Goal: Use online tool/utility: Utilize a website feature to perform a specific function

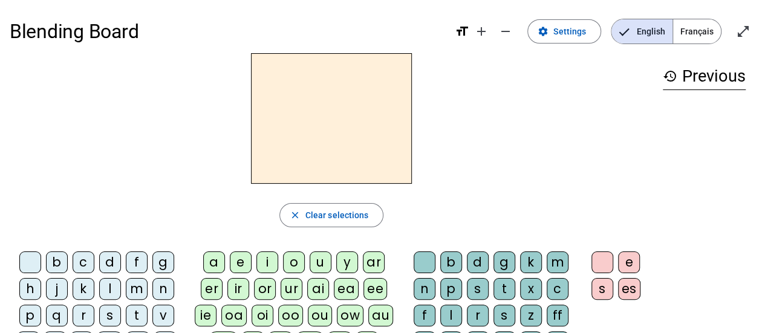
scroll to position [60, 0]
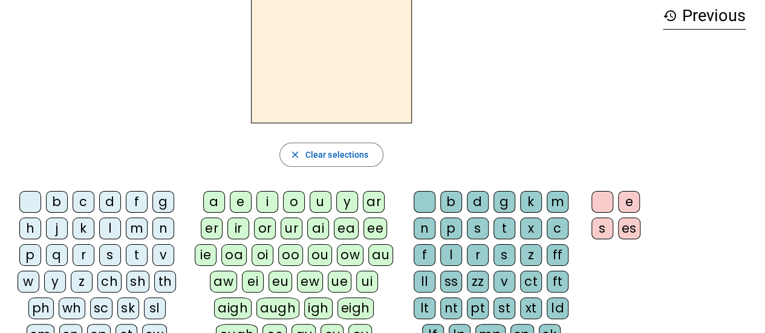
click at [216, 207] on div "a" at bounding box center [214, 202] width 22 height 22
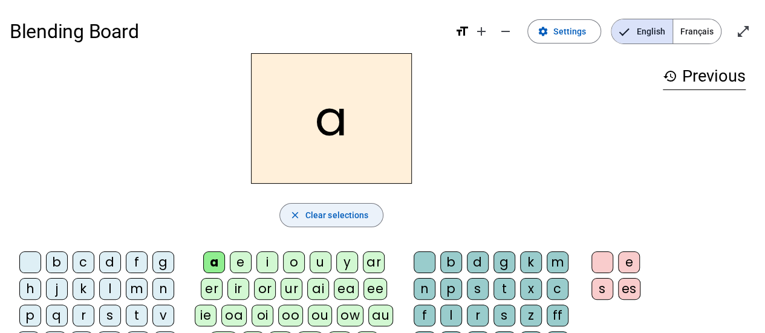
click at [304, 216] on span "button" at bounding box center [331, 215] width 103 height 29
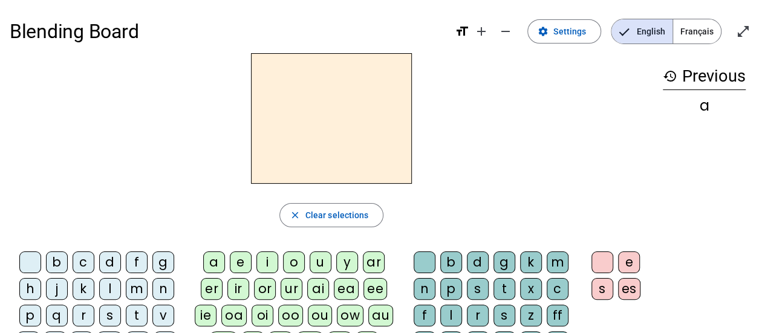
scroll to position [60, 0]
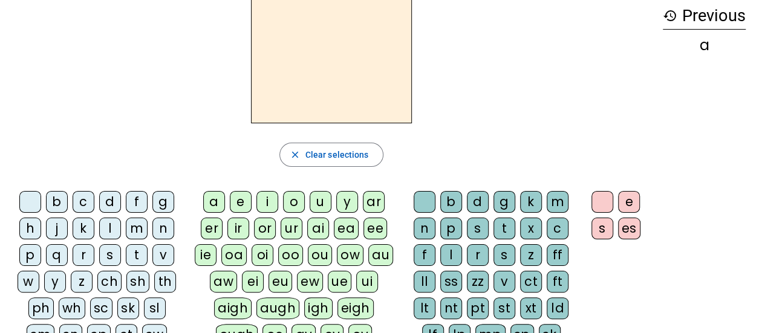
click at [526, 229] on div "x" at bounding box center [531, 229] width 22 height 22
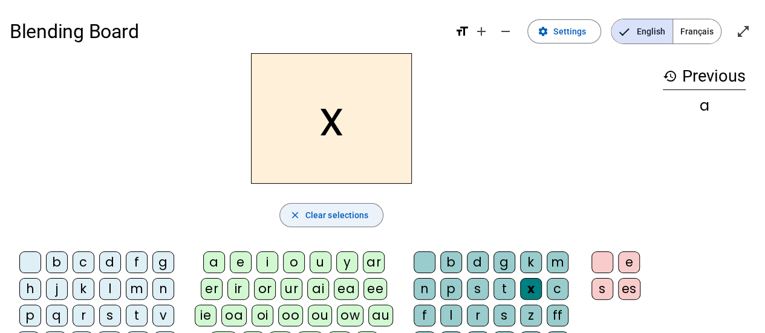
click at [307, 223] on span "button" at bounding box center [331, 215] width 103 height 29
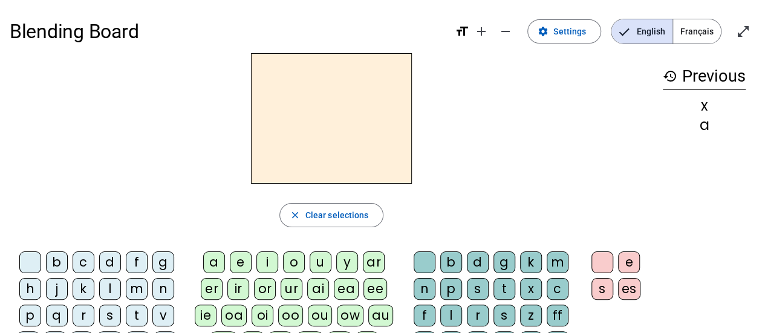
scroll to position [60, 0]
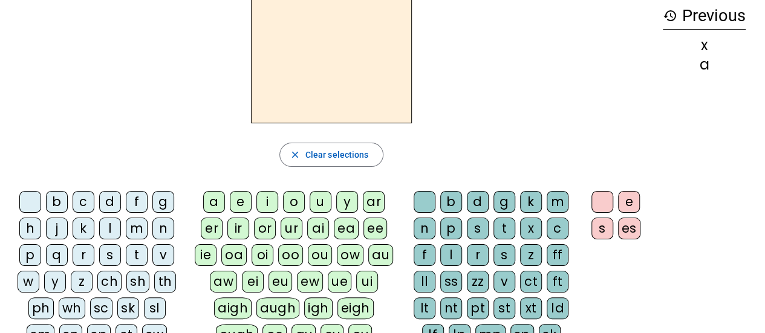
click at [52, 276] on div "y" at bounding box center [55, 282] width 22 height 22
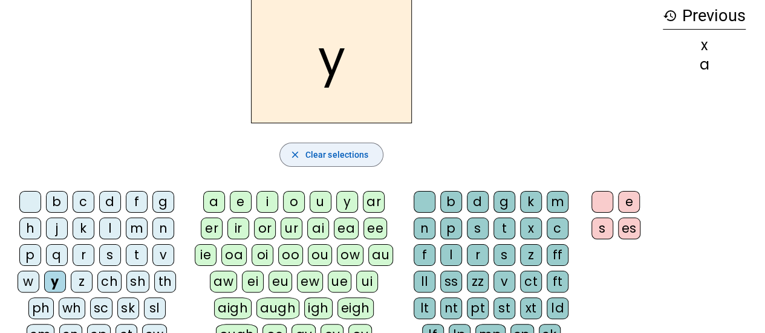
click at [298, 163] on span "button" at bounding box center [331, 154] width 103 height 29
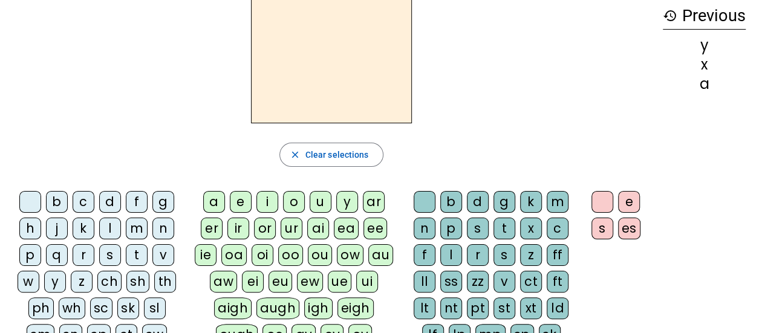
click at [106, 255] on div "s" at bounding box center [110, 255] width 22 height 22
click at [534, 252] on div "z" at bounding box center [531, 255] width 22 height 22
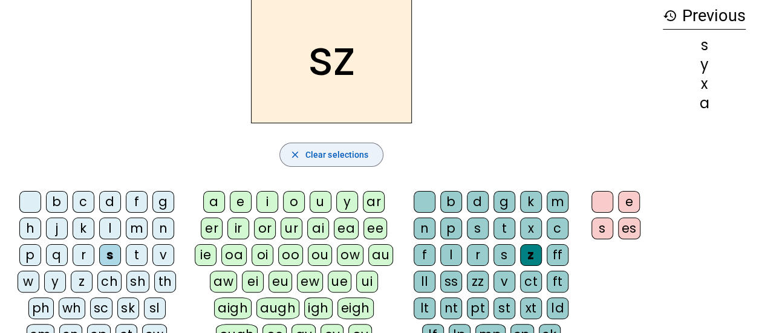
click at [348, 151] on span "Clear selections" at bounding box center [336, 155] width 63 height 15
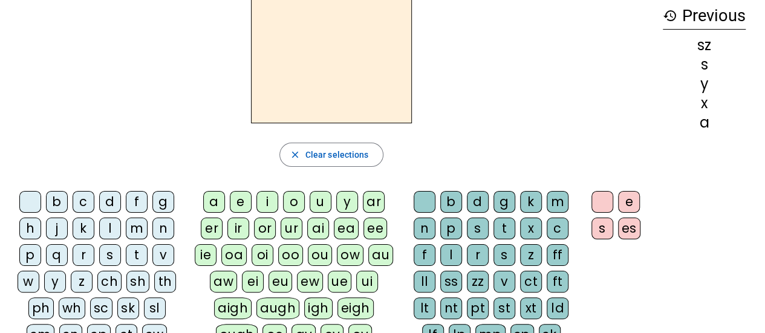
click at [156, 253] on div "v" at bounding box center [163, 255] width 22 height 22
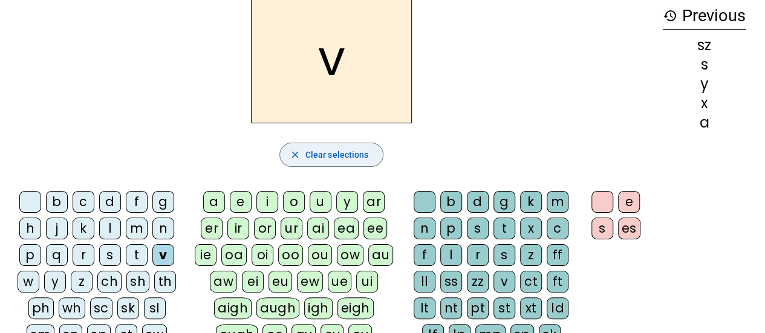
click at [336, 160] on span "Clear selections" at bounding box center [336, 155] width 63 height 15
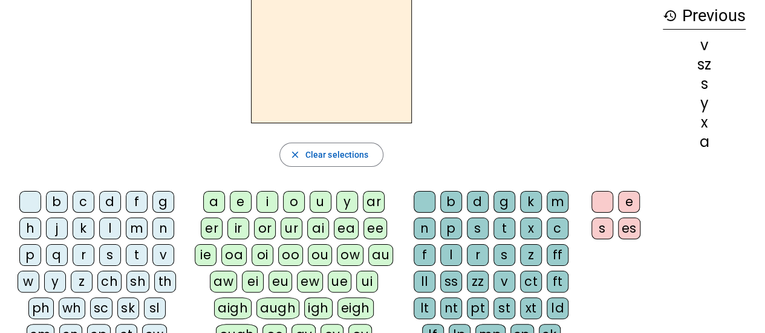
click at [135, 202] on div "f" at bounding box center [137, 202] width 22 height 22
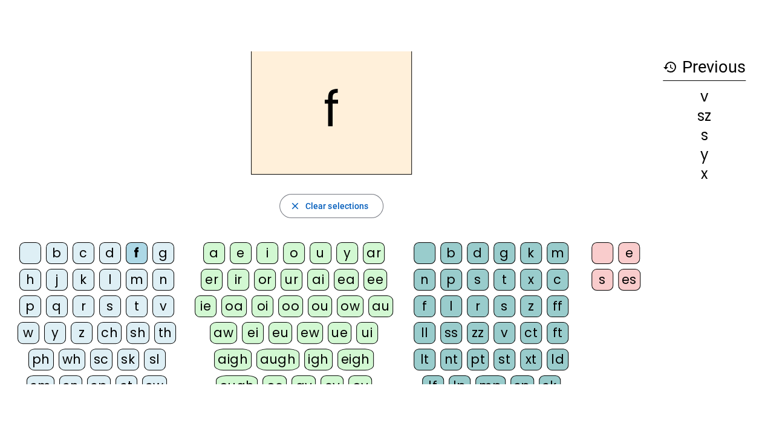
scroll to position [0, 0]
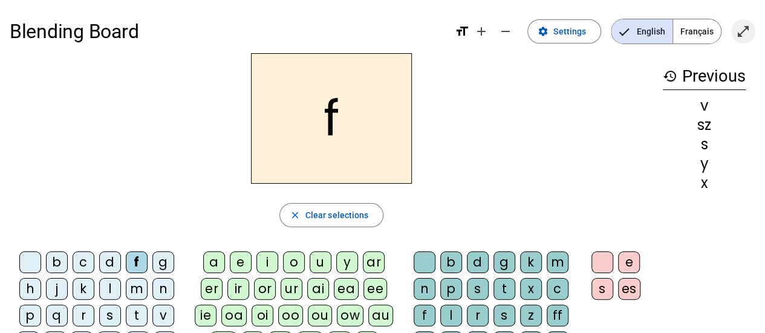
click at [733, 30] on span "Enter full screen" at bounding box center [743, 31] width 29 height 29
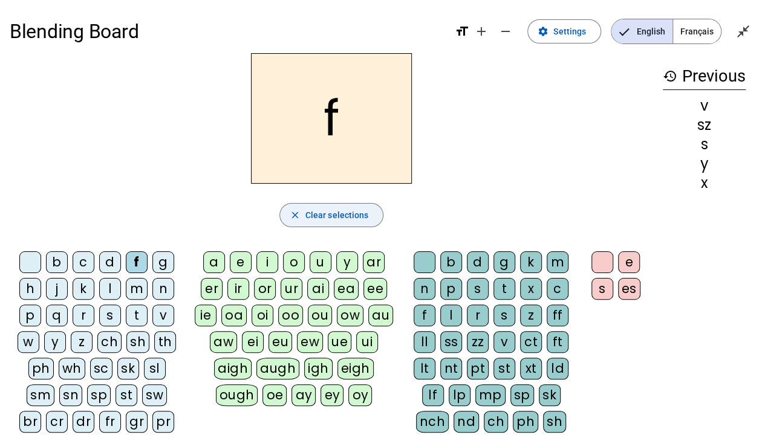
drag, startPoint x: 321, startPoint y: 219, endPoint x: 316, endPoint y: 227, distance: 10.1
click at [321, 219] on span "Clear selections" at bounding box center [336, 215] width 63 height 15
click at [57, 263] on div "b" at bounding box center [57, 263] width 22 height 22
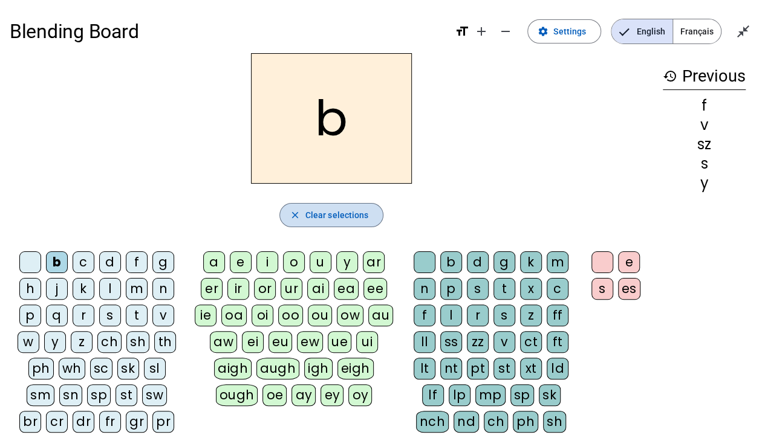
click at [362, 216] on span "Clear selections" at bounding box center [336, 215] width 63 height 15
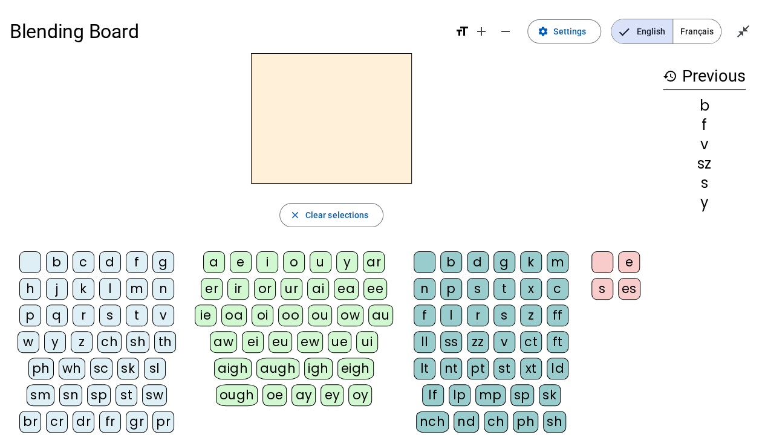
click at [163, 290] on div "n" at bounding box center [163, 289] width 22 height 22
click at [336, 222] on span "button" at bounding box center [331, 215] width 103 height 29
click at [268, 263] on div "i" at bounding box center [267, 263] width 22 height 22
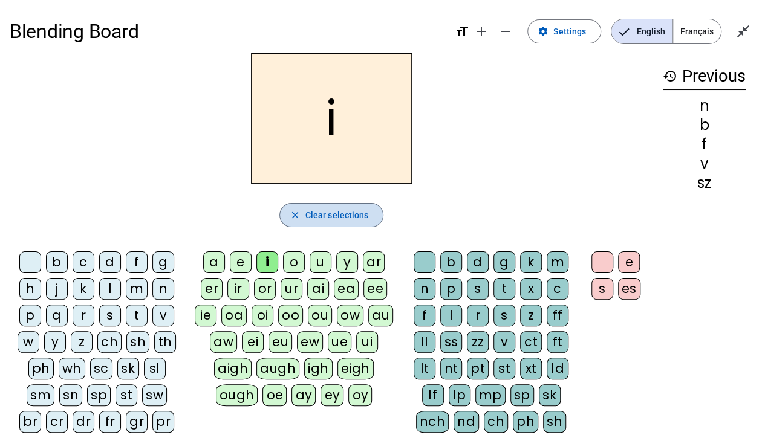
click at [335, 227] on span "button" at bounding box center [331, 215] width 103 height 29
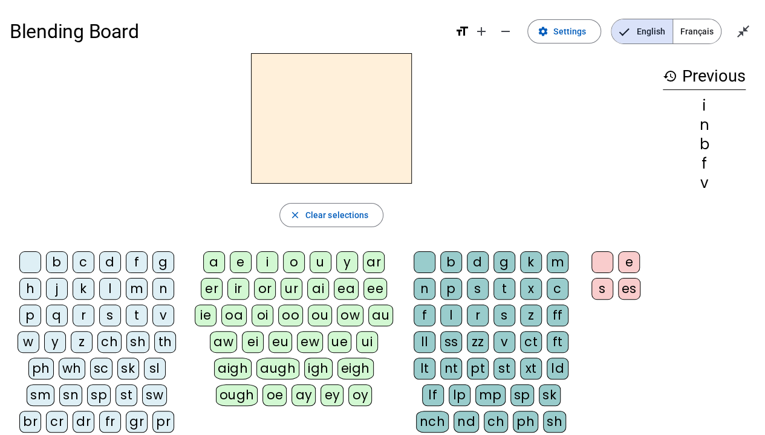
click at [291, 259] on div "o" at bounding box center [294, 263] width 22 height 22
click at [343, 218] on span "Clear selections" at bounding box center [336, 215] width 63 height 15
click at [56, 291] on div "j" at bounding box center [57, 289] width 22 height 22
click at [507, 266] on div "g" at bounding box center [504, 263] width 22 height 22
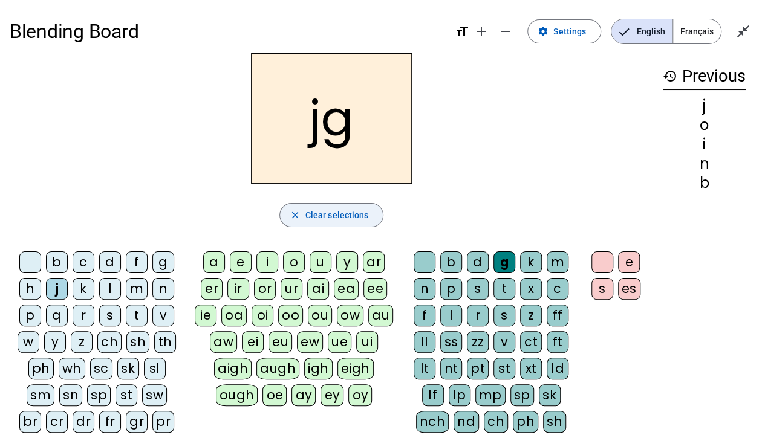
click at [306, 224] on span "button" at bounding box center [331, 215] width 103 height 29
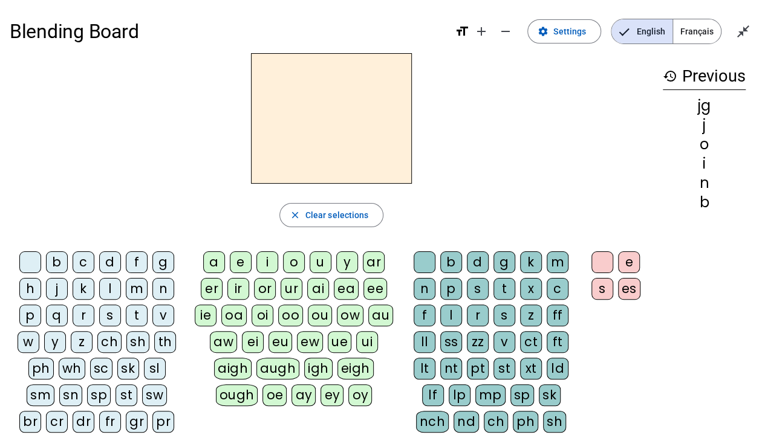
click at [140, 314] on div "t" at bounding box center [137, 316] width 22 height 22
click at [359, 212] on span "Clear selections" at bounding box center [336, 215] width 63 height 15
click at [315, 265] on div "u" at bounding box center [321, 263] width 22 height 22
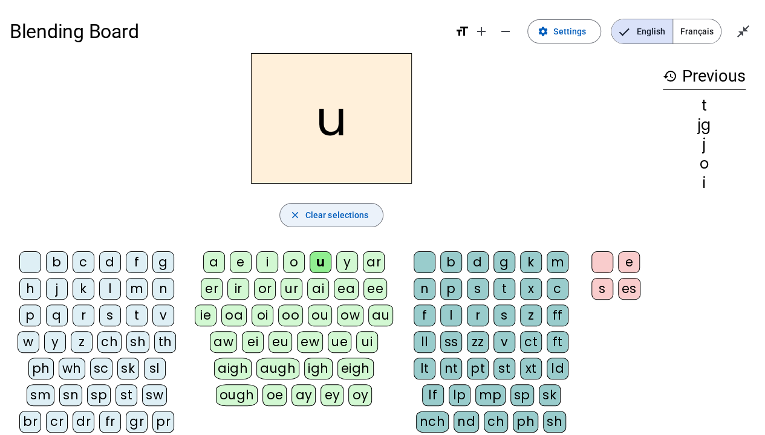
click at [326, 214] on span "Clear selections" at bounding box center [336, 215] width 63 height 15
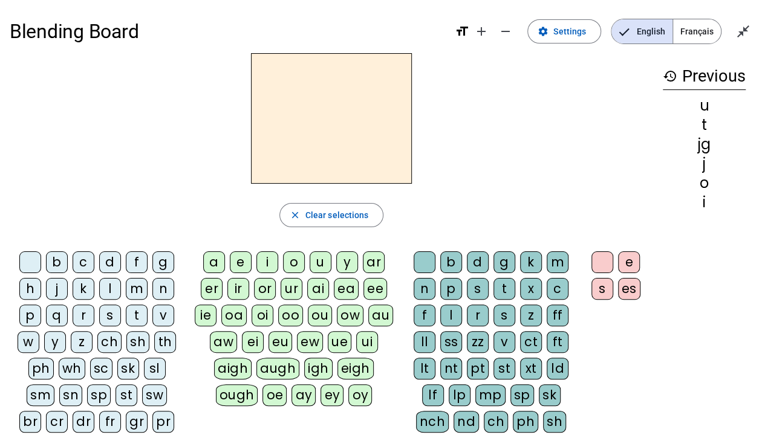
click at [139, 284] on div "m" at bounding box center [137, 289] width 22 height 22
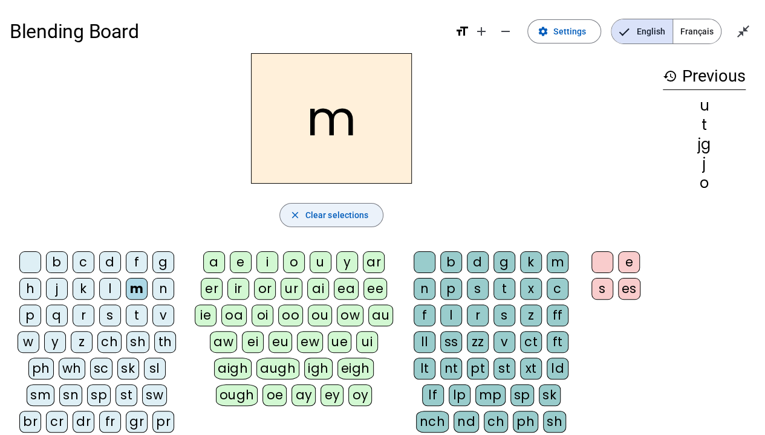
click at [329, 222] on span "button" at bounding box center [331, 215] width 103 height 29
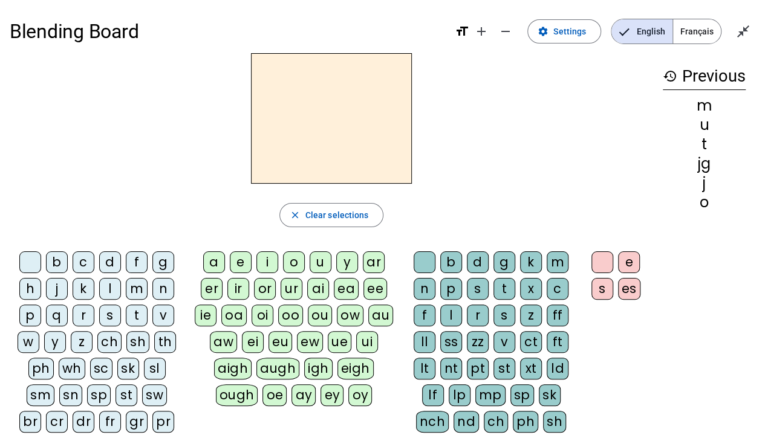
click at [453, 290] on div "p" at bounding box center [451, 289] width 22 height 22
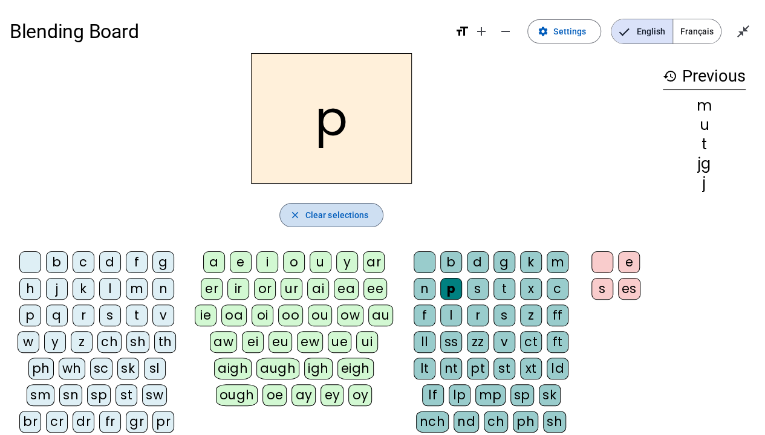
click at [336, 224] on span "button" at bounding box center [331, 215] width 103 height 29
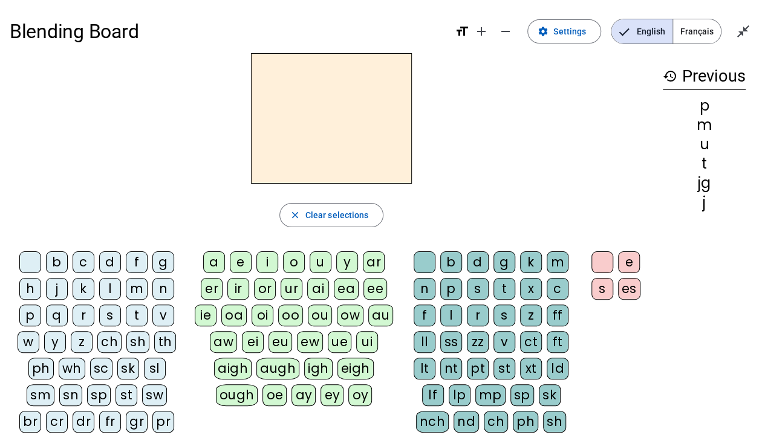
click at [82, 261] on div "c" at bounding box center [84, 263] width 22 height 22
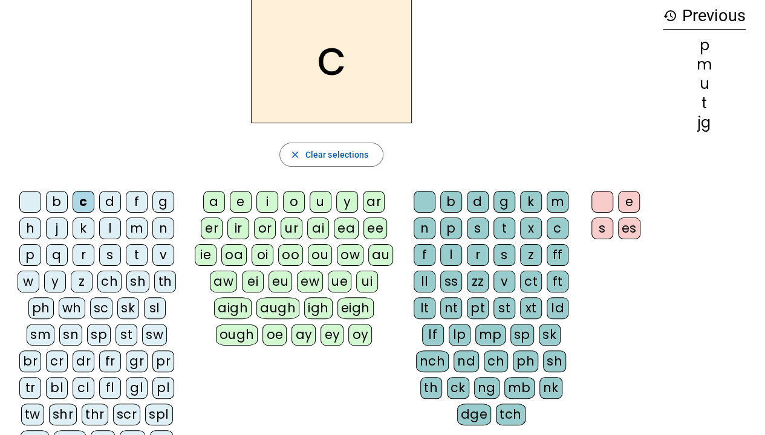
click at [73, 333] on div "cl" at bounding box center [84, 388] width 22 height 22
click at [216, 200] on div "a" at bounding box center [214, 202] width 22 height 22
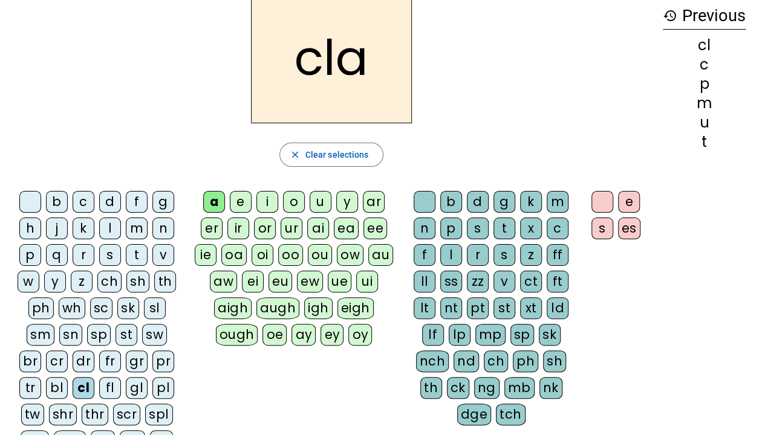
click at [544, 200] on letter-bubble "k" at bounding box center [533, 204] width 27 height 27
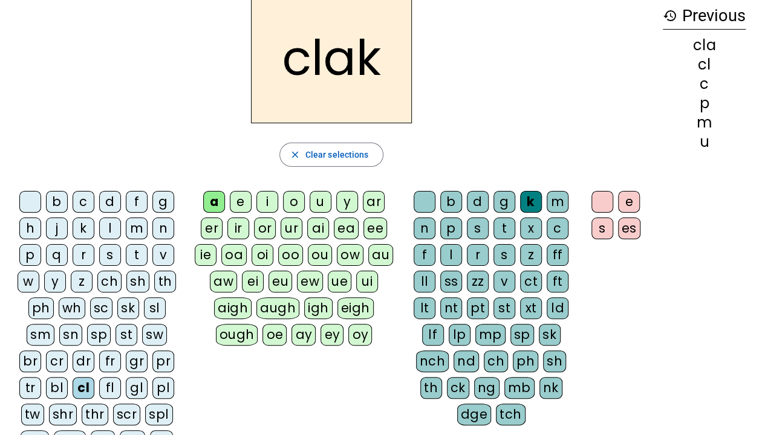
click at [558, 206] on div "m" at bounding box center [558, 202] width 22 height 22
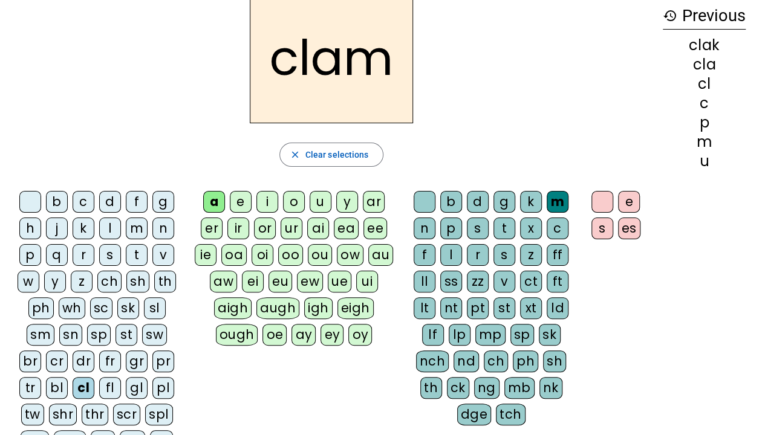
click at [628, 196] on div "e" at bounding box center [629, 202] width 22 height 22
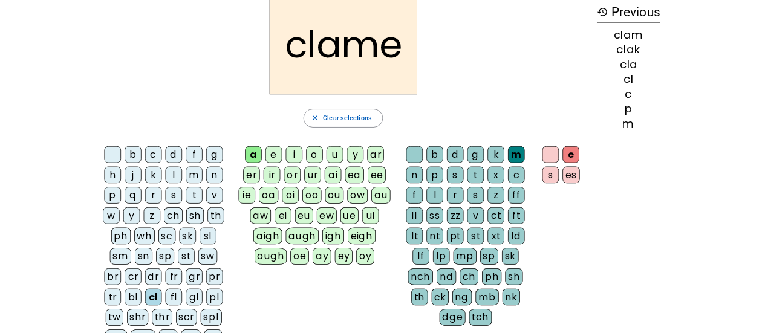
scroll to position [0, 0]
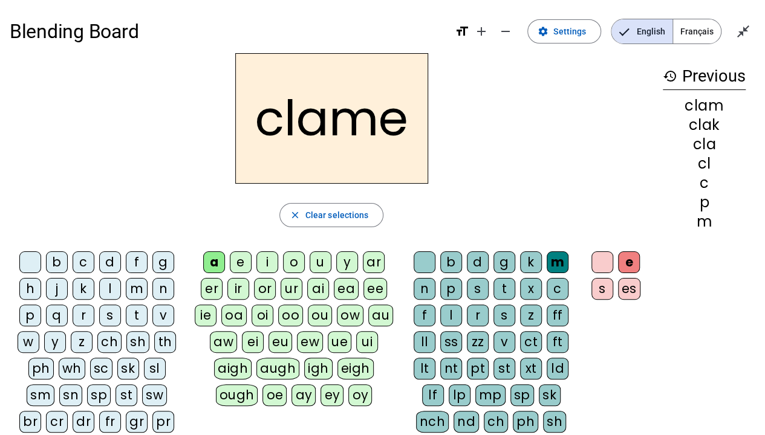
click at [85, 258] on div "c" at bounding box center [84, 263] width 22 height 22
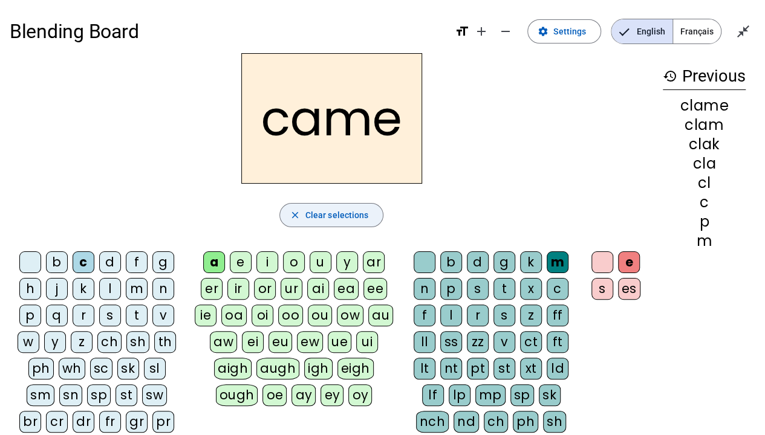
click at [374, 215] on span "button" at bounding box center [331, 215] width 103 height 29
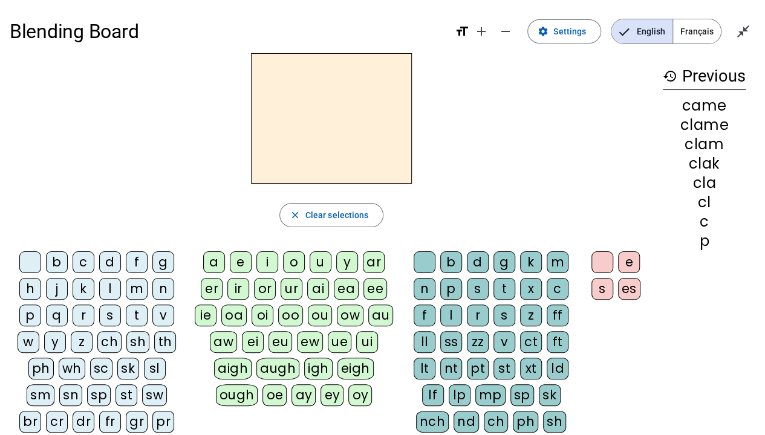
click at [115, 287] on div "l" at bounding box center [110, 289] width 22 height 22
click at [218, 261] on div "a" at bounding box center [214, 263] width 22 height 22
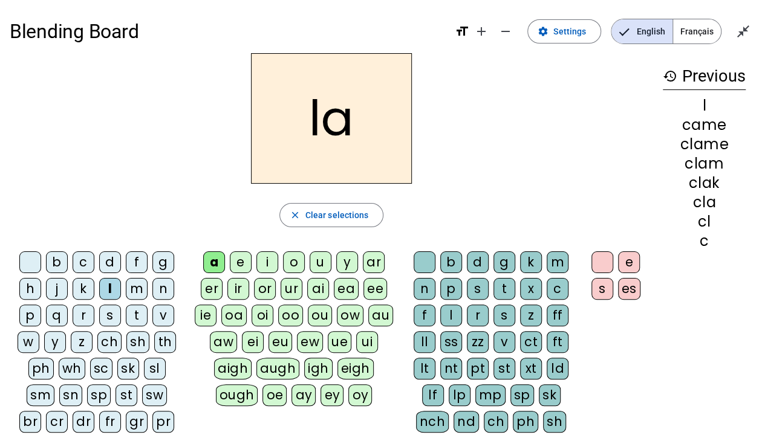
click at [550, 259] on div "m" at bounding box center [558, 263] width 22 height 22
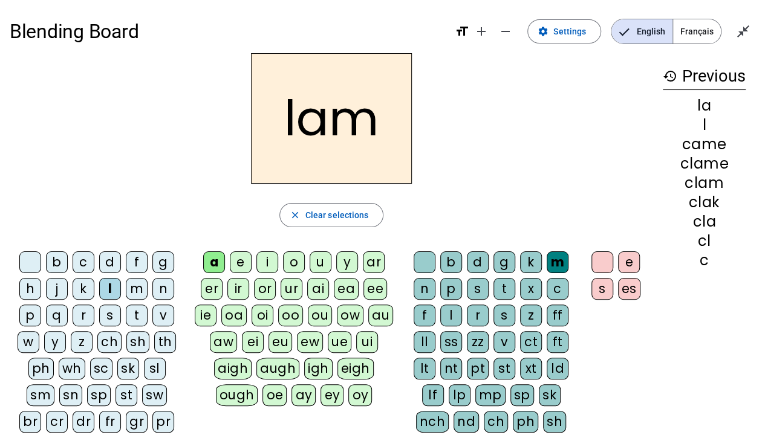
click at [629, 256] on div "e" at bounding box center [629, 263] width 22 height 22
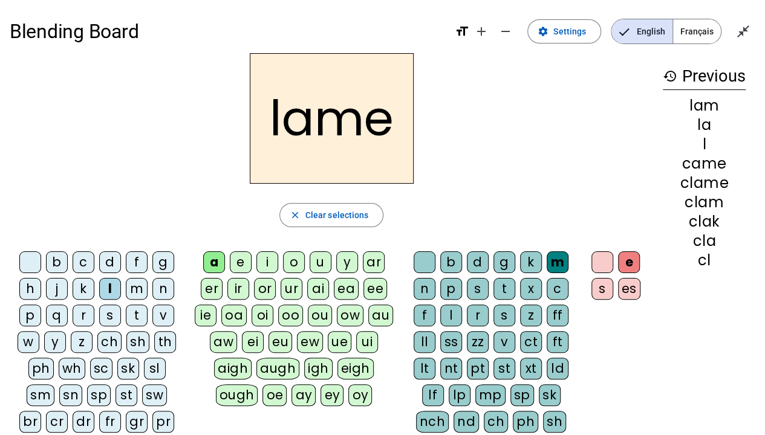
click at [110, 262] on div "d" at bounding box center [110, 263] width 22 height 22
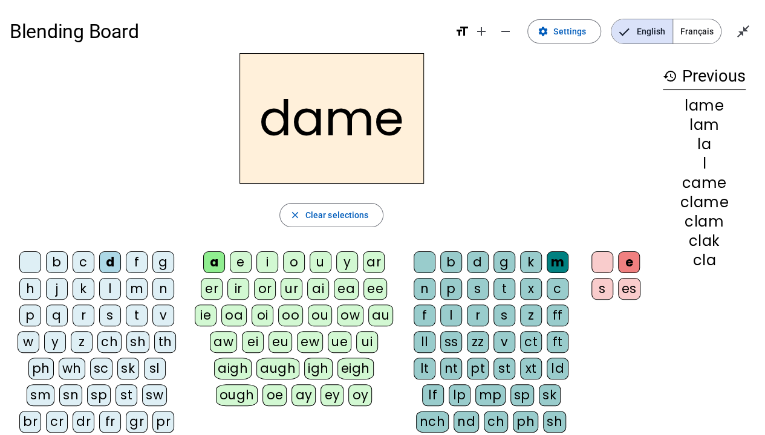
click at [80, 259] on div "c" at bounding box center [84, 263] width 22 height 22
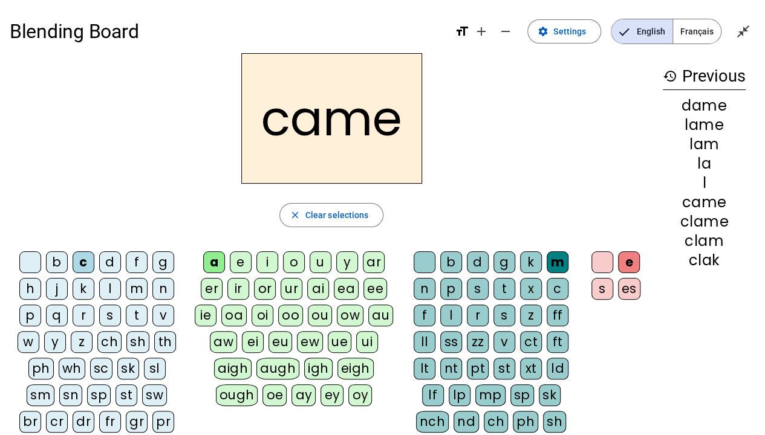
click at [426, 290] on div "n" at bounding box center [425, 289] width 22 height 22
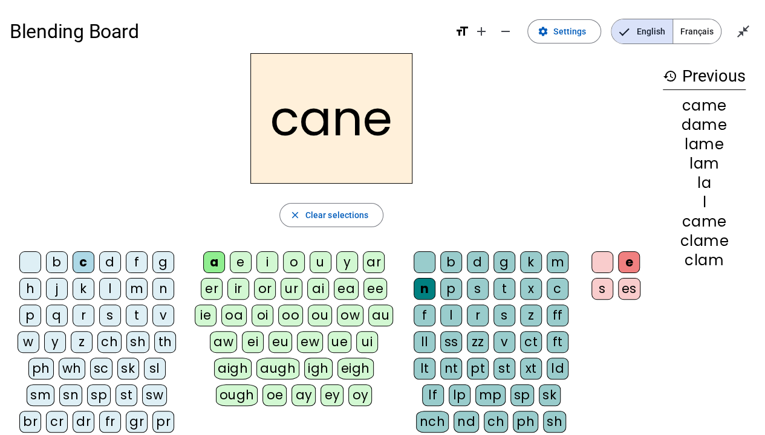
click at [25, 313] on div "p" at bounding box center [30, 316] width 22 height 22
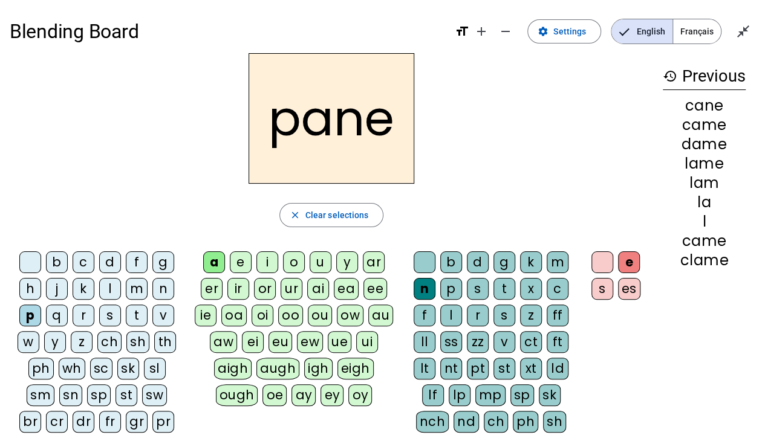
click at [504, 262] on div "g" at bounding box center [504, 263] width 22 height 22
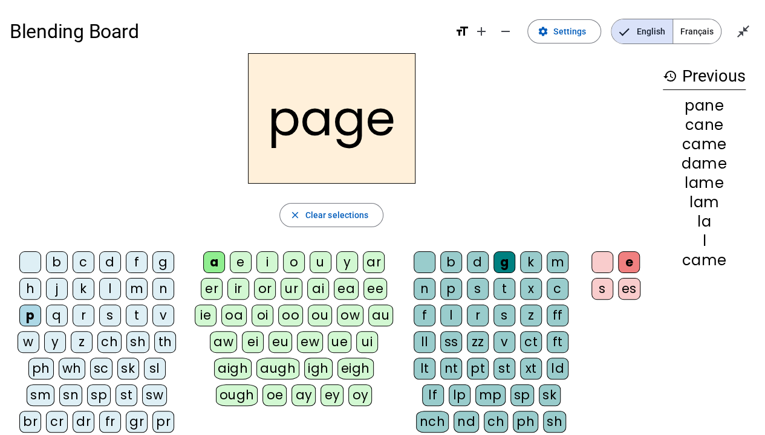
click at [109, 314] on div "s" at bounding box center [110, 316] width 22 height 22
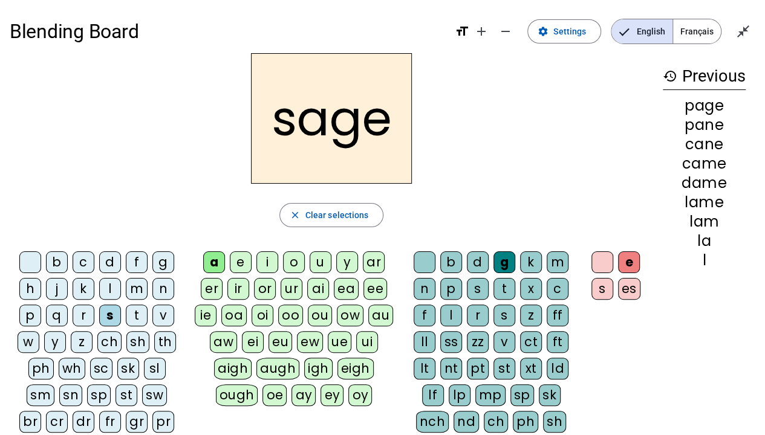
click at [141, 292] on div "m" at bounding box center [137, 289] width 22 height 22
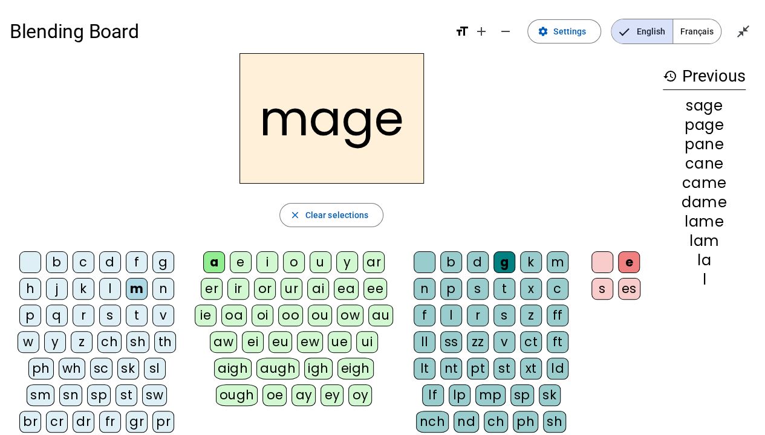
click at [314, 260] on div "u" at bounding box center [321, 263] width 22 height 22
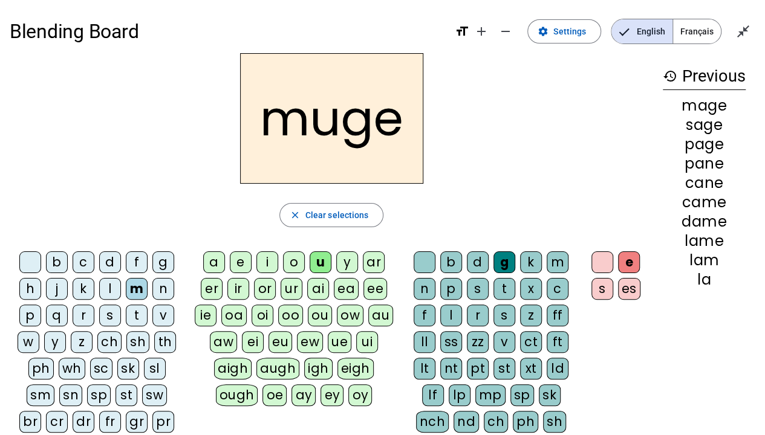
click at [112, 284] on div "l" at bounding box center [110, 289] width 22 height 22
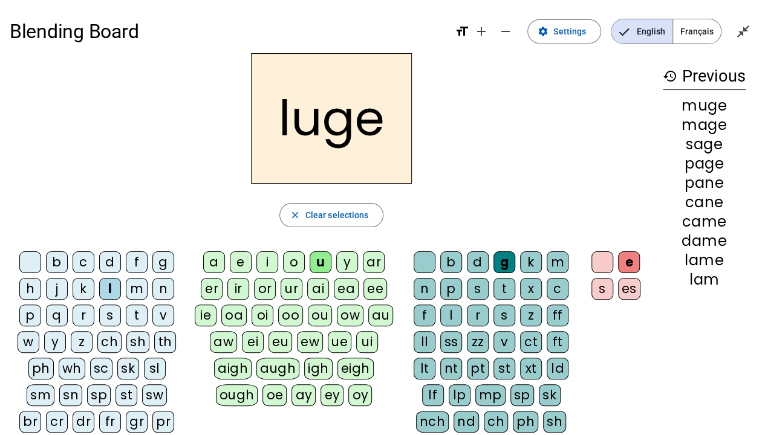
click at [427, 284] on div "n" at bounding box center [425, 289] width 22 height 22
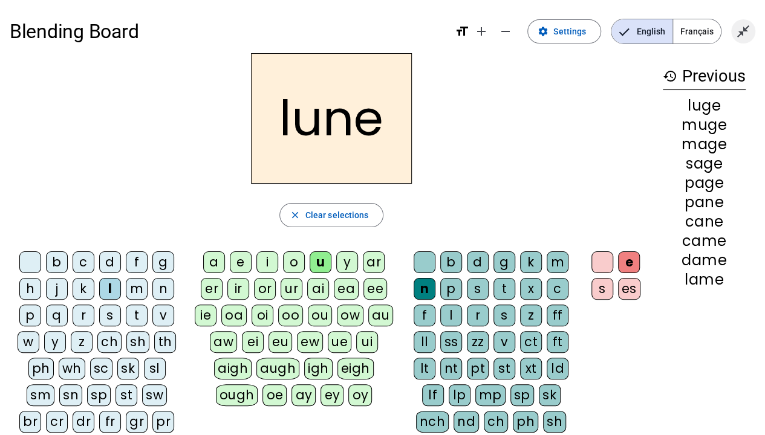
click at [735, 35] on span "Exit full screen" at bounding box center [743, 31] width 29 height 29
